Goal: Navigation & Orientation: Find specific page/section

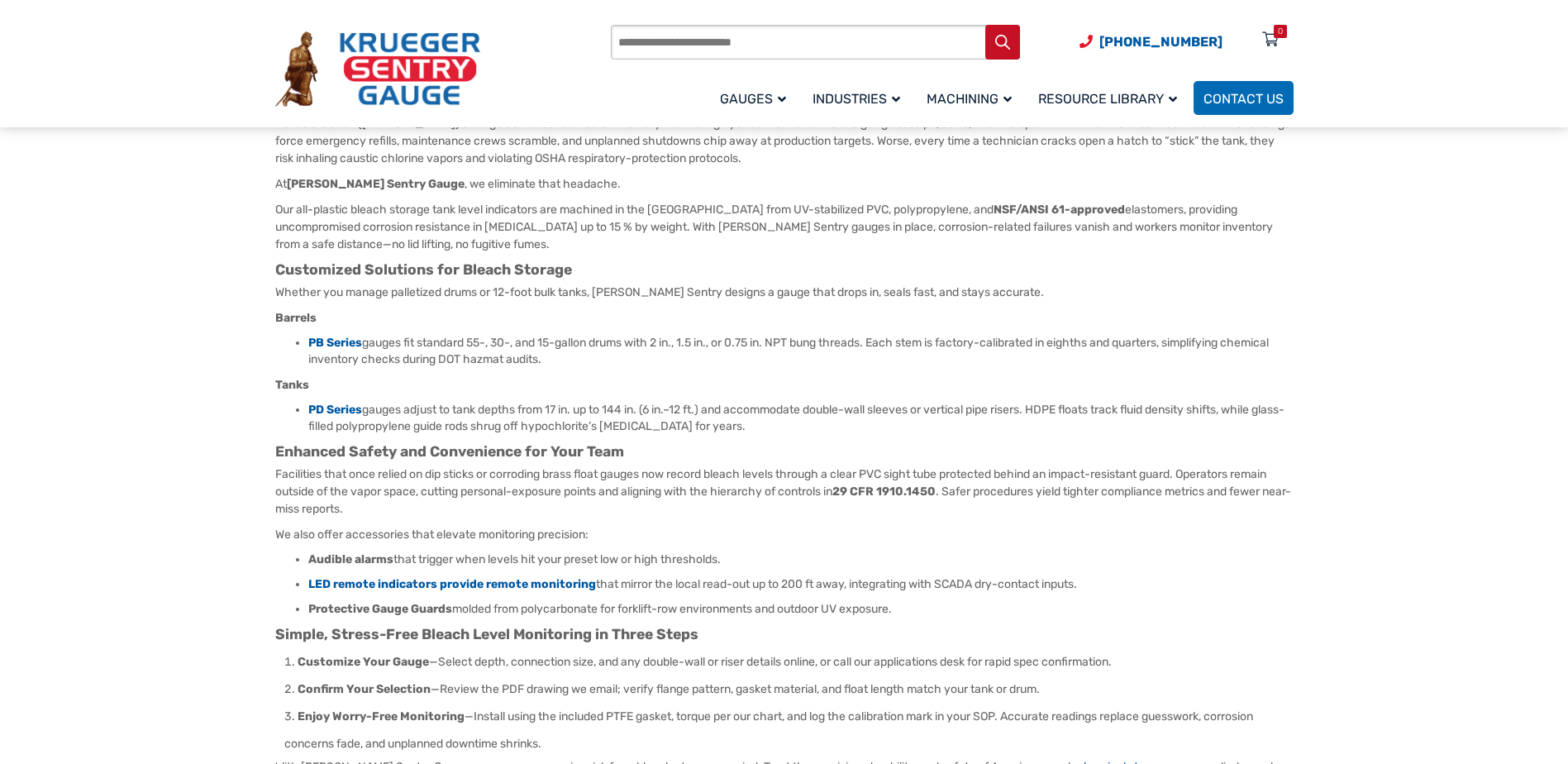
scroll to position [165, 0]
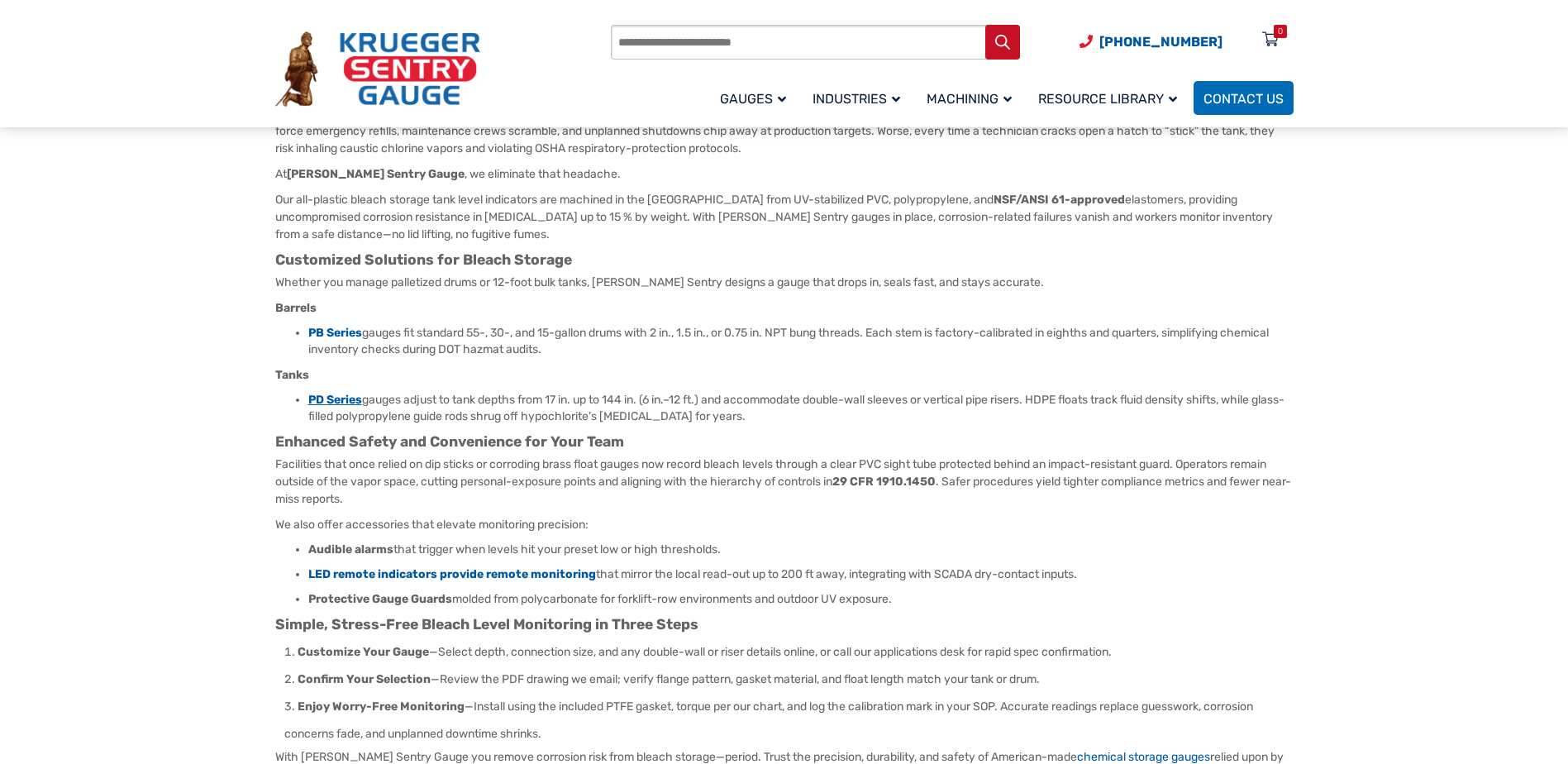
click at [340, 403] on b "PD Series" at bounding box center [335, 399] width 54 height 14
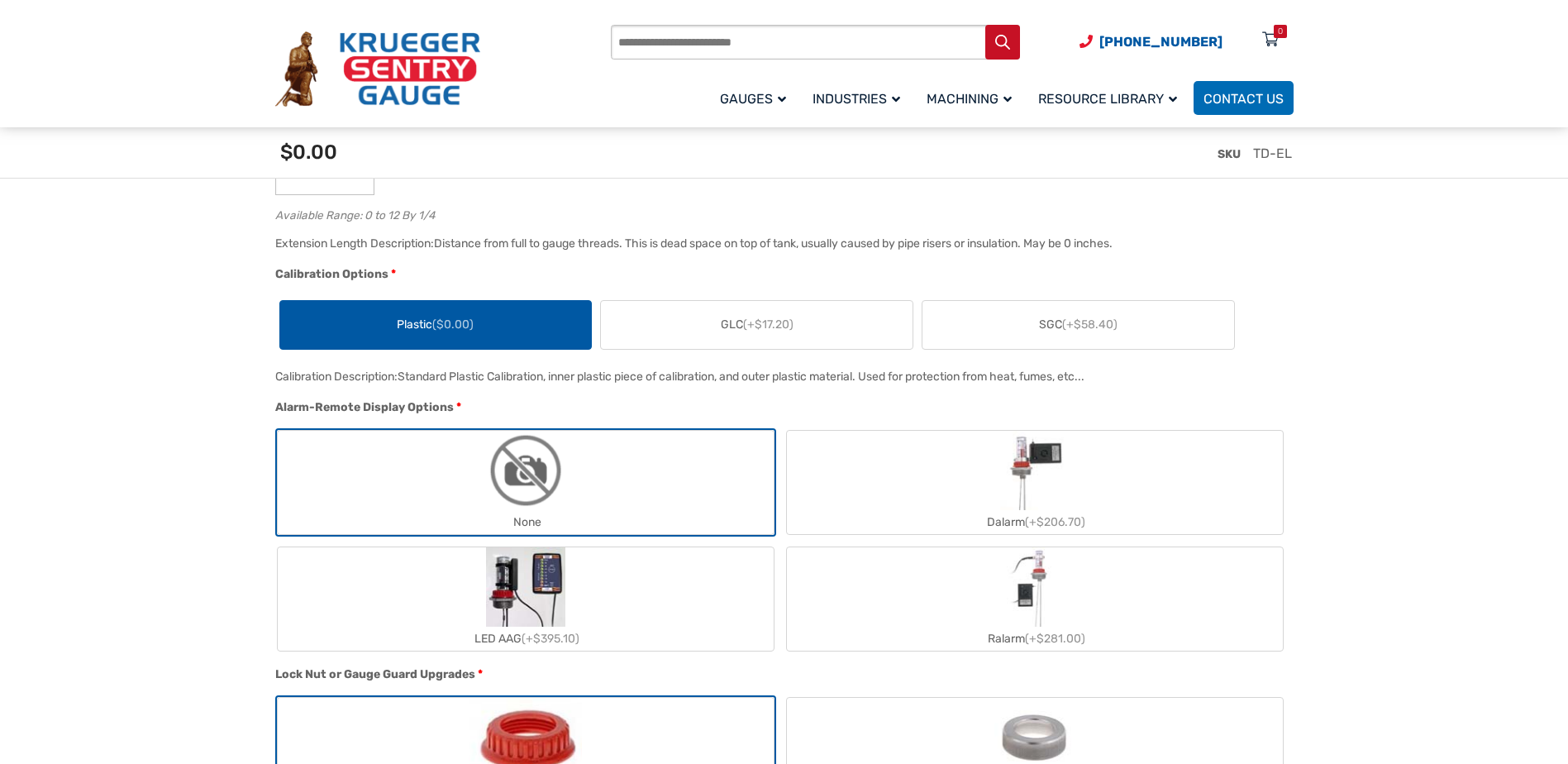
scroll to position [1240, 0]
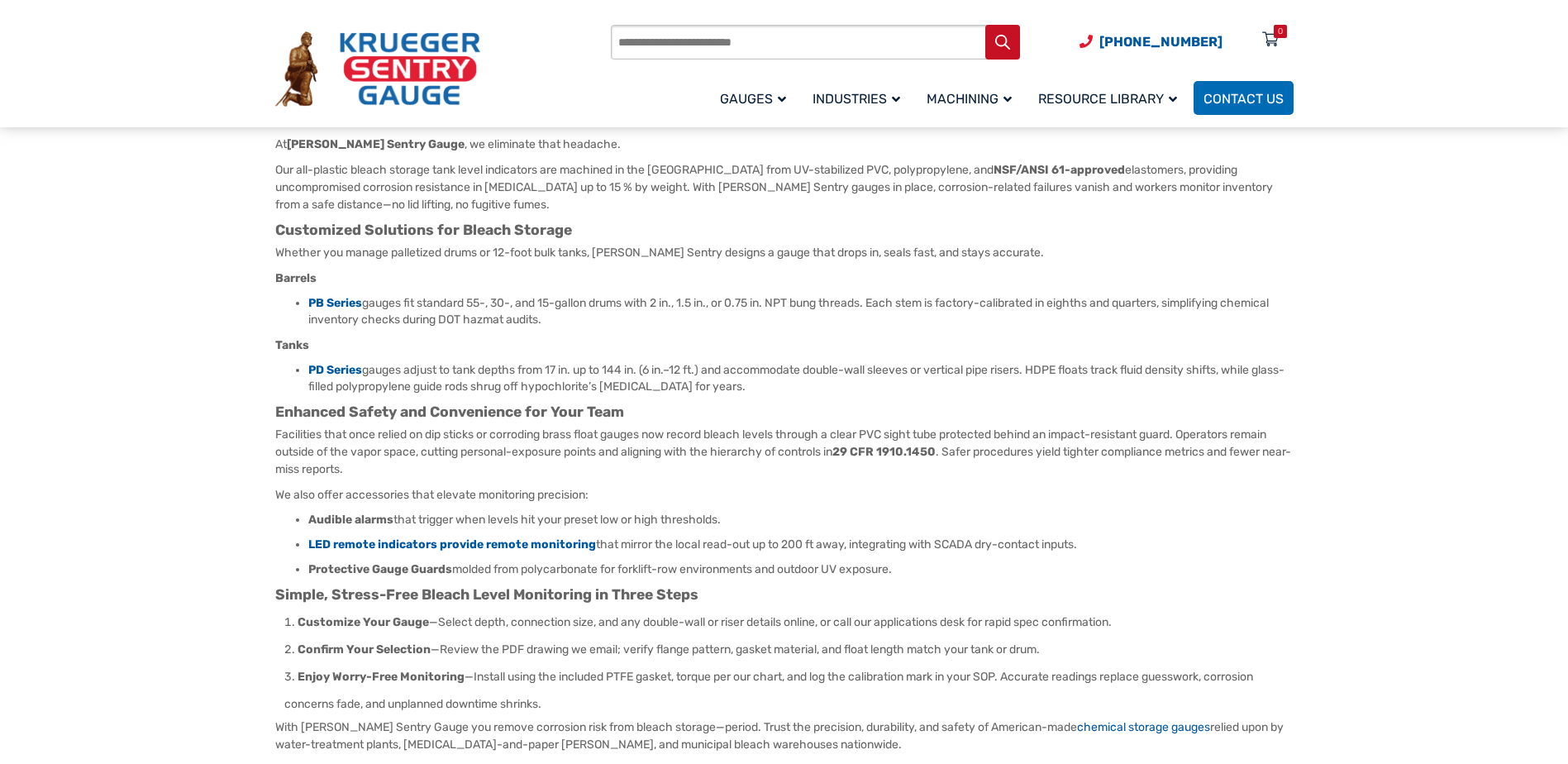
scroll to position [248, 0]
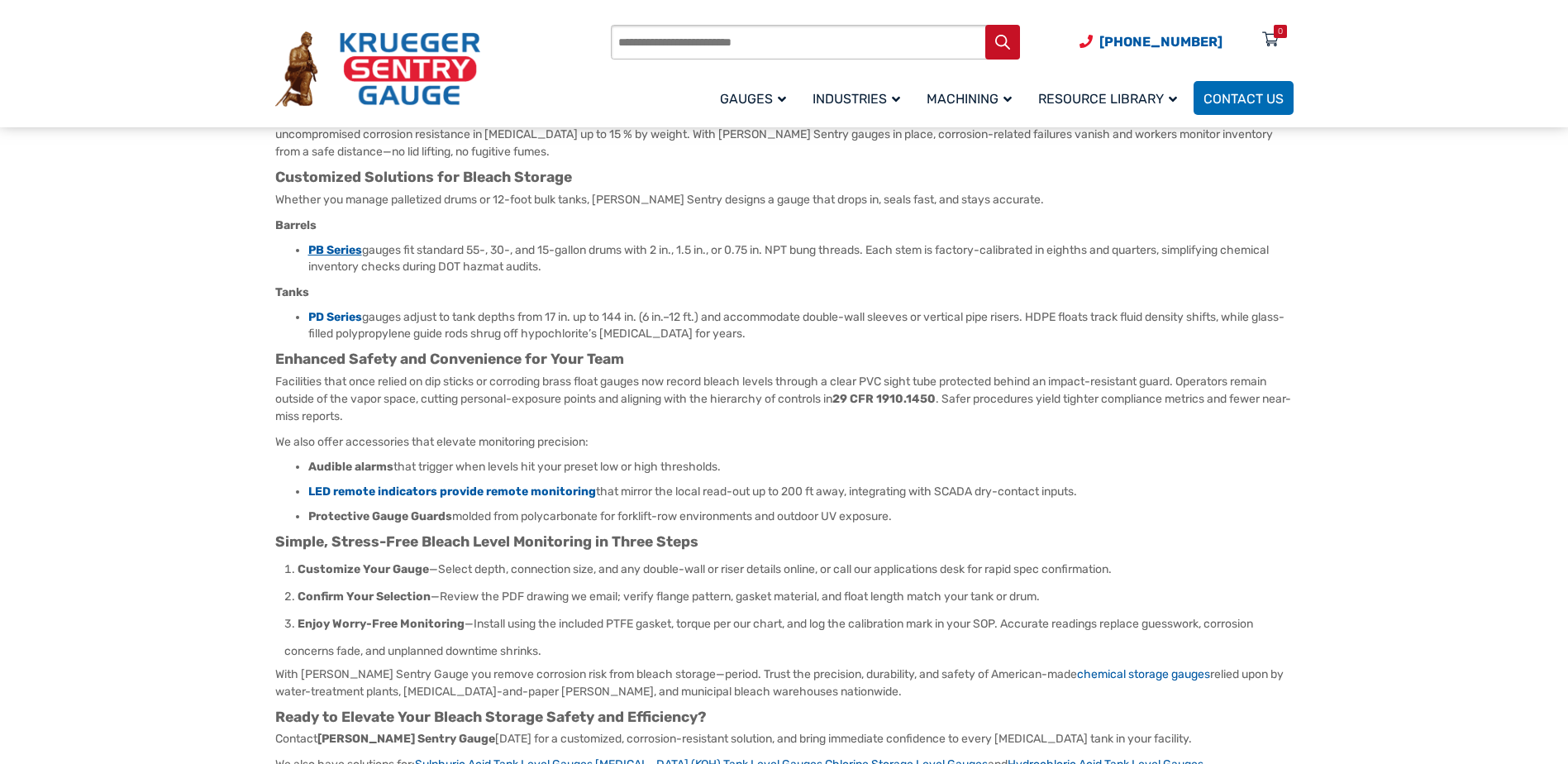
click at [318, 246] on b "PB Series" at bounding box center [335, 250] width 54 height 14
